Goal: Transaction & Acquisition: Purchase product/service

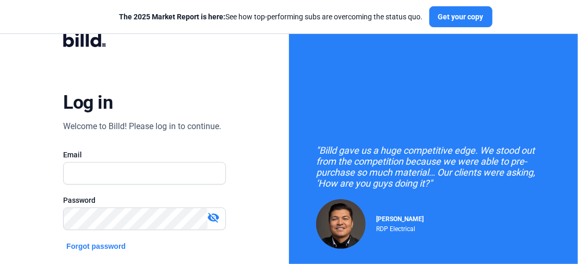
scroll to position [104, 0]
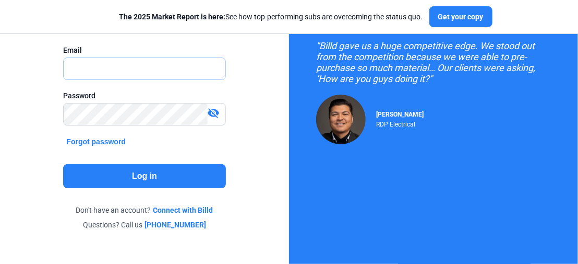
type input "[PERSON_NAME][EMAIL_ADDRESS][DOMAIN_NAME]"
click at [152, 176] on button "Log in" at bounding box center [144, 176] width 162 height 24
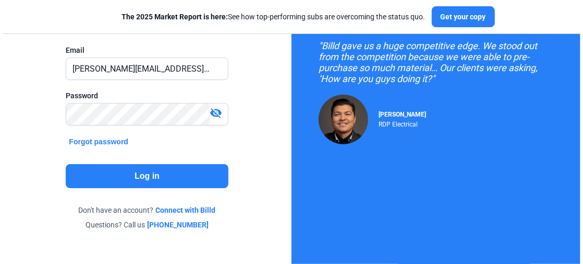
scroll to position [0, 0]
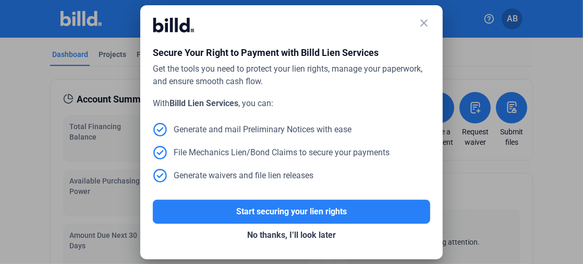
click at [419, 25] on mat-icon "close" at bounding box center [424, 23] width 13 height 13
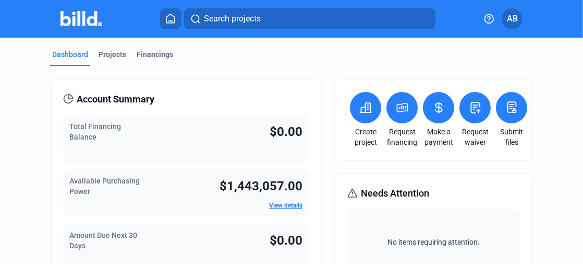
click at [355, 111] on button at bounding box center [365, 107] width 31 height 31
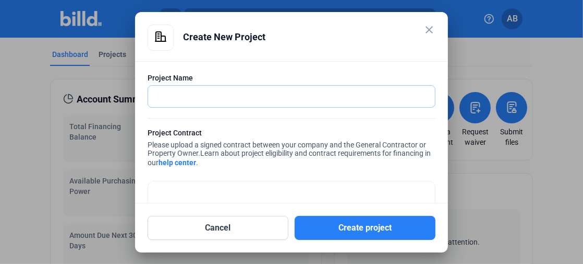
click at [318, 97] on input "text" at bounding box center [286, 96] width 276 height 21
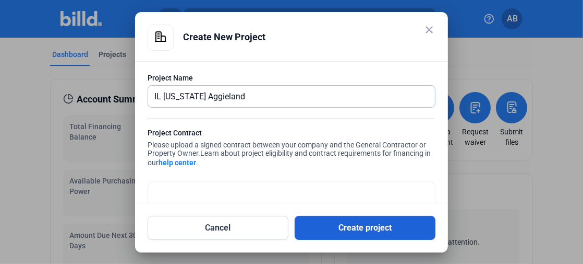
type input "IL [US_STATE] Aggieland"
click at [351, 222] on button "Create project" at bounding box center [365, 228] width 141 height 24
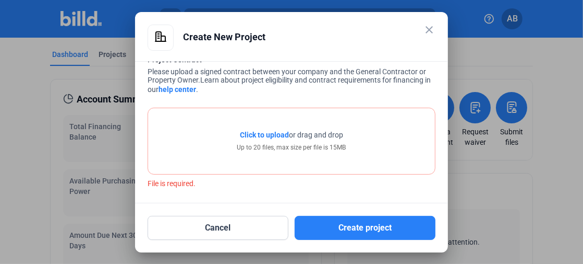
scroll to position [75, 0]
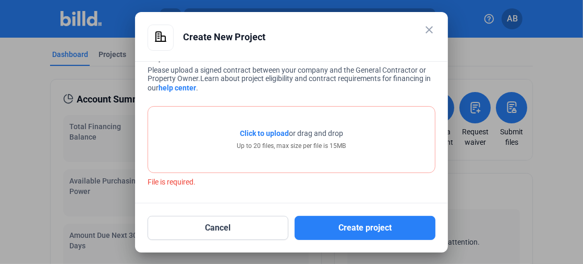
click at [260, 133] on span "Click to upload" at bounding box center [264, 133] width 49 height 8
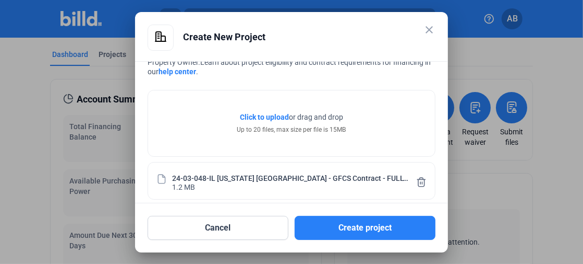
scroll to position [100, 0]
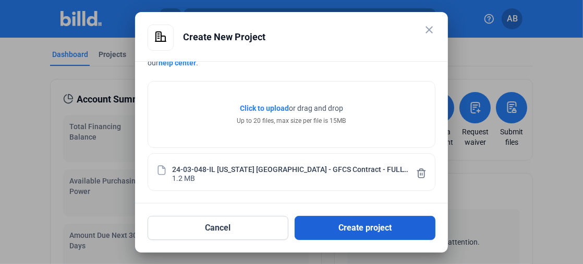
click at [353, 221] on button "Create project" at bounding box center [365, 228] width 141 height 24
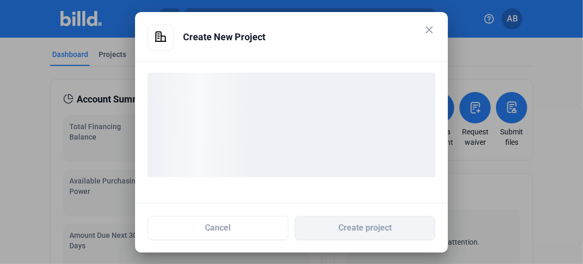
scroll to position [0, 0]
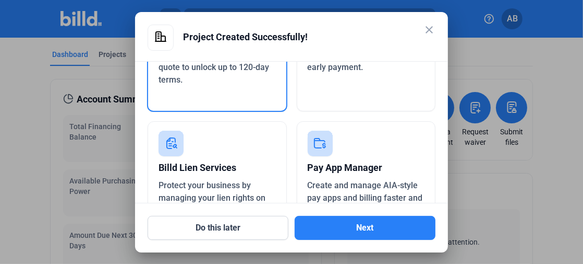
click at [225, 73] on div "Upload a supplier invoice or quote to unlock up to 120-day terms." at bounding box center [217, 68] width 117 height 38
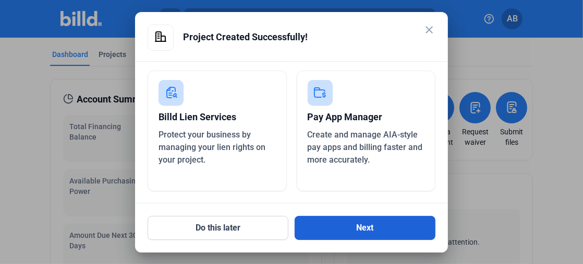
click at [344, 224] on button "Next" at bounding box center [365, 228] width 141 height 24
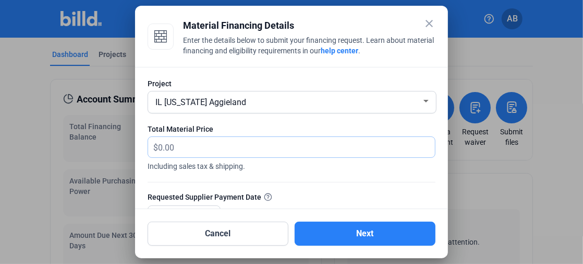
click at [255, 148] on input "text" at bounding box center [290, 147] width 265 height 20
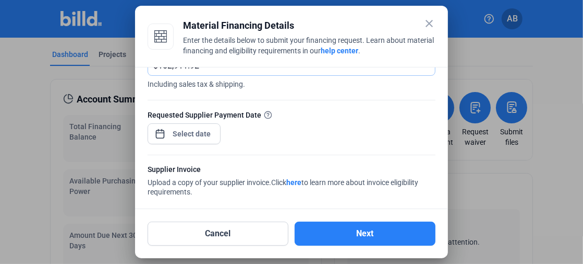
scroll to position [104, 0]
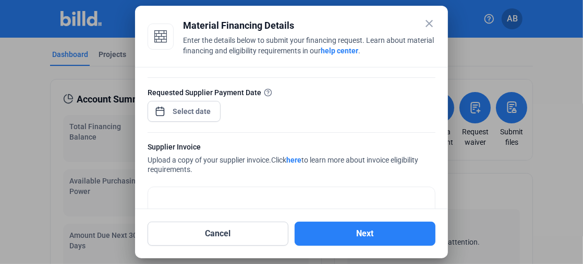
type input "102,911.92"
click at [198, 110] on div "close Material Financing Details Enter the details below to submit your financi…" at bounding box center [291, 132] width 583 height 264
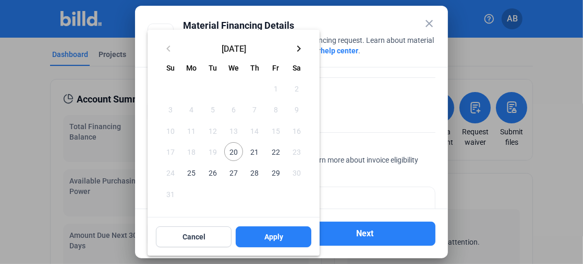
click at [231, 148] on span "20" at bounding box center [233, 151] width 19 height 19
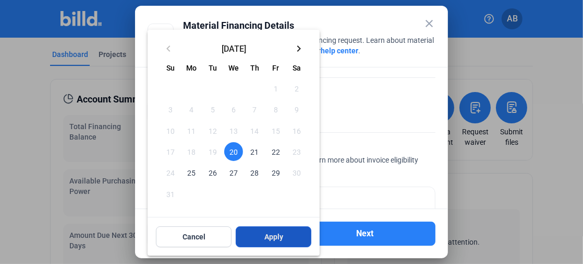
click at [271, 233] on span "Apply" at bounding box center [274, 236] width 19 height 10
type input "[DATE]"
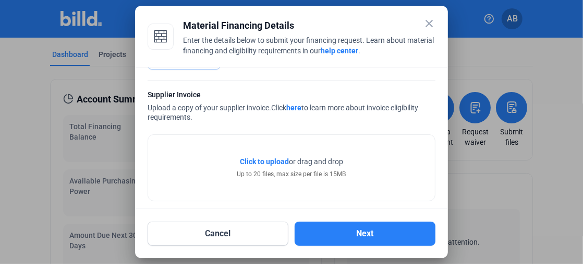
scroll to position [164, 0]
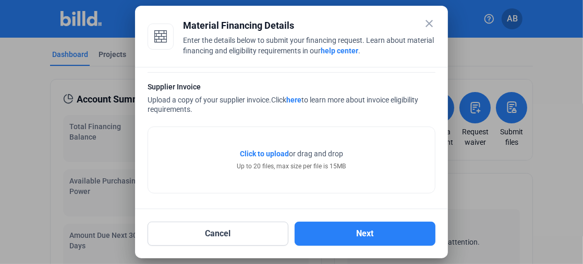
click at [262, 152] on span "Click to upload" at bounding box center [264, 153] width 49 height 8
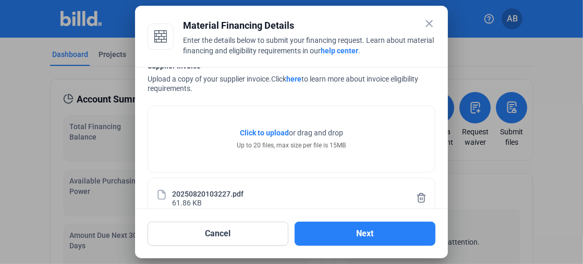
scroll to position [203, 0]
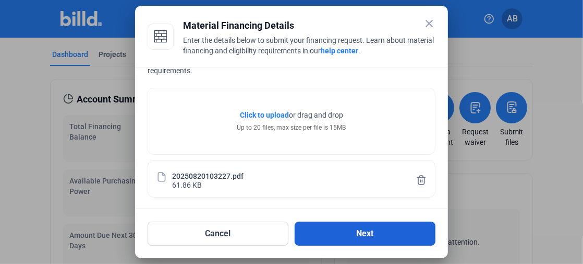
click at [355, 229] on button "Next" at bounding box center [365, 233] width 141 height 24
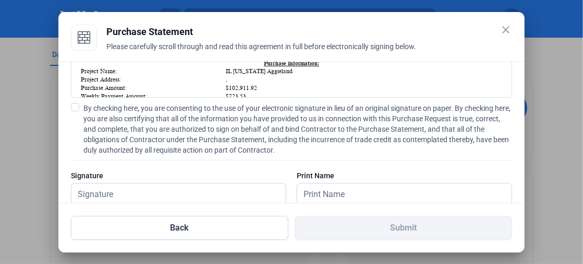
scroll to position [186, 0]
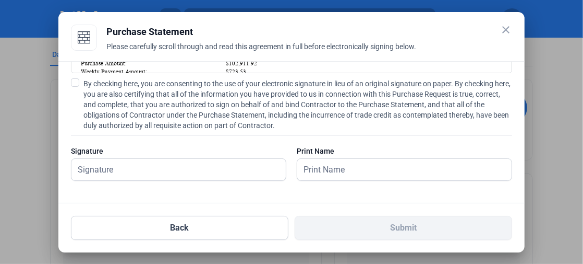
click at [76, 81] on span at bounding box center [75, 82] width 8 height 8
click at [0, 0] on input "By checking here, you are consenting to the use of your electronic signature in…" at bounding box center [0, 0] width 0 height 0
click at [155, 173] on input "text" at bounding box center [173, 169] width 204 height 21
type input "[PERSON_NAME]"
click at [324, 174] on input "text" at bounding box center [399, 169] width 204 height 21
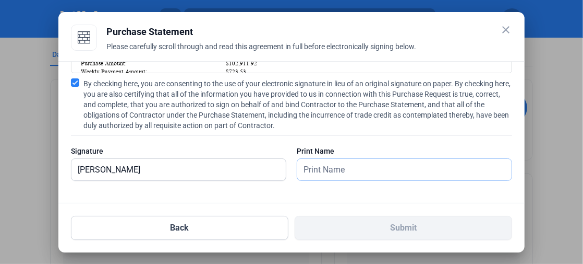
type input "[PERSON_NAME]"
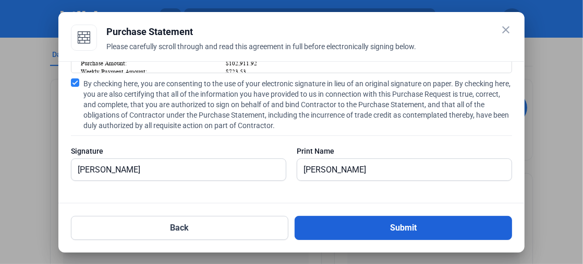
click at [399, 224] on button "Submit" at bounding box center [404, 228] width 218 height 24
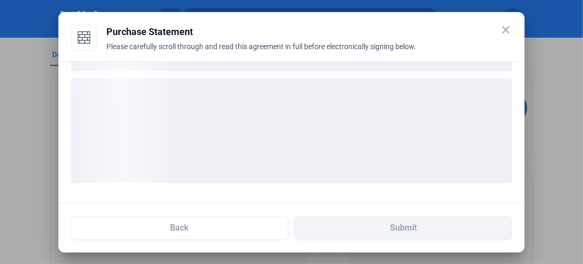
scroll to position [106, 0]
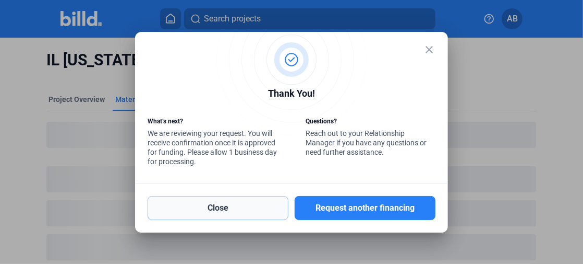
click at [248, 210] on button "Close" at bounding box center [218, 208] width 141 height 24
